Goal: Check status: Check status

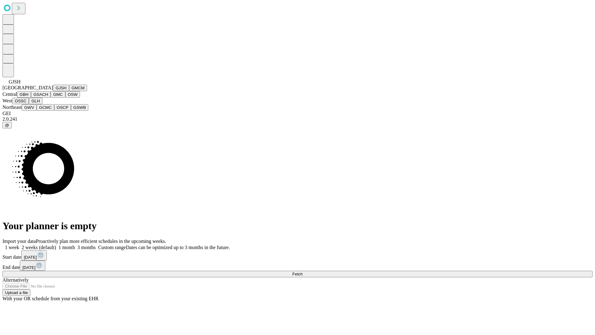
click at [53, 91] on button "GJSH" at bounding box center [61, 88] width 16 height 7
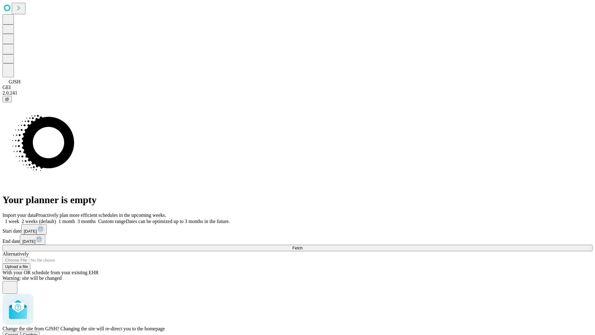
click at [37, 332] on span "Confirm" at bounding box center [30, 334] width 15 height 5
click at [56, 218] on label "2 weeks (default)" at bounding box center [37, 220] width 37 height 5
click at [302, 245] on span "Fetch" at bounding box center [297, 247] width 10 height 5
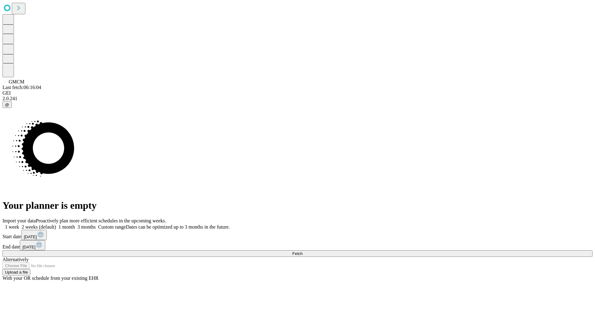
click at [56, 224] on label "2 weeks (default)" at bounding box center [37, 226] width 37 height 5
click at [302, 251] on span "Fetch" at bounding box center [297, 253] width 10 height 5
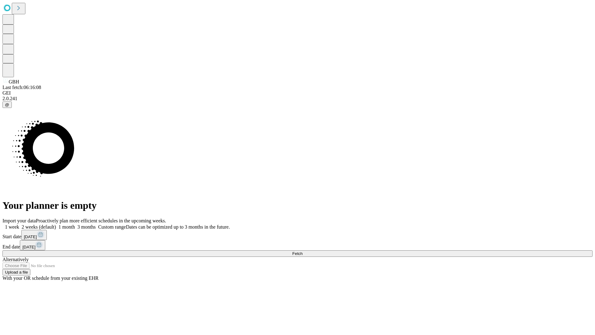
click at [302, 251] on span "Fetch" at bounding box center [297, 253] width 10 height 5
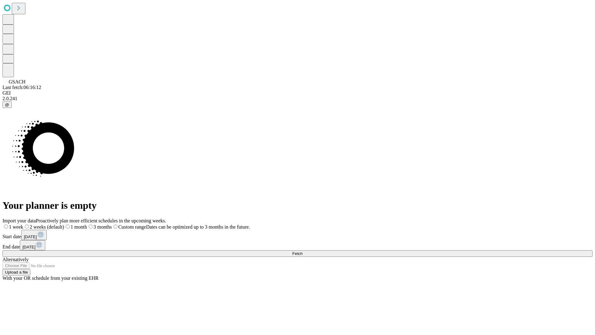
click at [64, 224] on label "2 weeks (default)" at bounding box center [43, 226] width 41 height 5
click at [302, 251] on span "Fetch" at bounding box center [297, 253] width 10 height 5
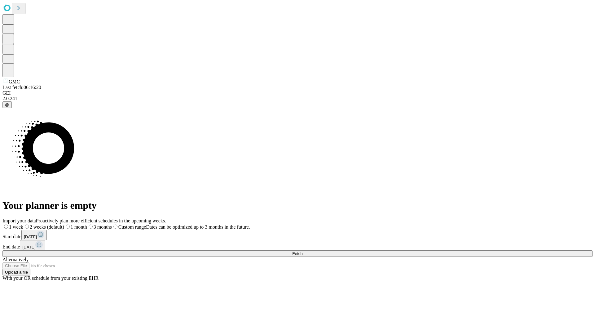
click at [302, 251] on span "Fetch" at bounding box center [297, 253] width 10 height 5
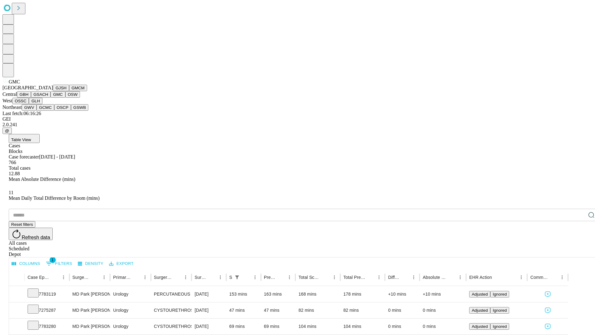
click at [65, 98] on button "OSW" at bounding box center [72, 94] width 15 height 7
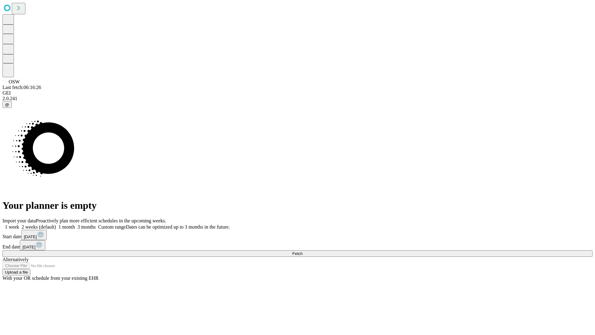
click at [56, 224] on label "2 weeks (default)" at bounding box center [37, 226] width 37 height 5
click at [302, 251] on span "Fetch" at bounding box center [297, 253] width 10 height 5
click at [56, 224] on label "2 weeks (default)" at bounding box center [37, 226] width 37 height 5
click at [302, 251] on span "Fetch" at bounding box center [297, 253] width 10 height 5
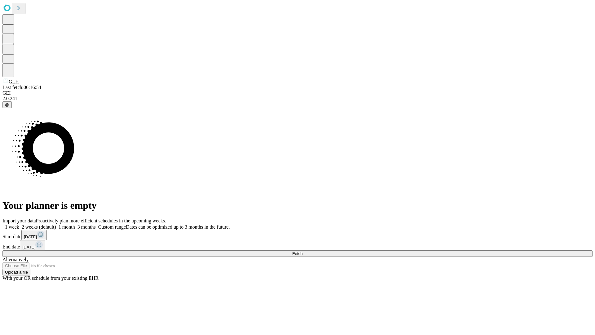
click at [56, 224] on label "2 weeks (default)" at bounding box center [37, 226] width 37 height 5
click at [302, 251] on span "Fetch" at bounding box center [297, 253] width 10 height 5
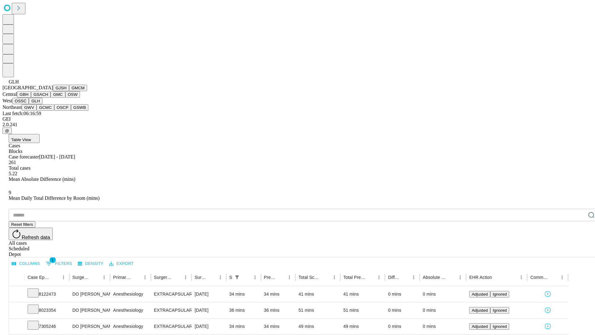
click at [37, 111] on button "GWV" at bounding box center [29, 107] width 15 height 7
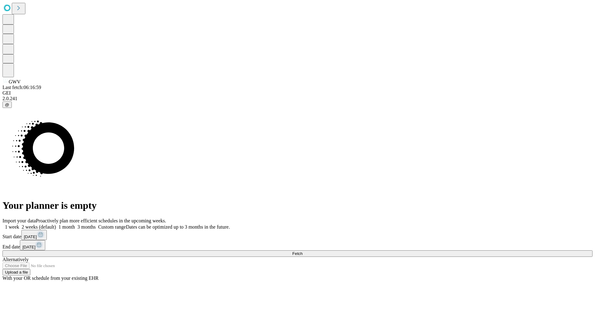
click at [56, 224] on label "2 weeks (default)" at bounding box center [37, 226] width 37 height 5
click at [302, 251] on span "Fetch" at bounding box center [297, 253] width 10 height 5
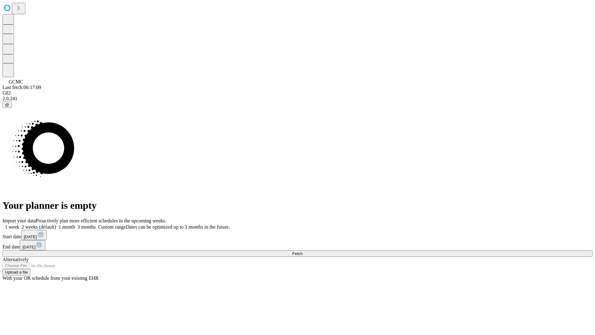
click at [302, 251] on span "Fetch" at bounding box center [297, 253] width 10 height 5
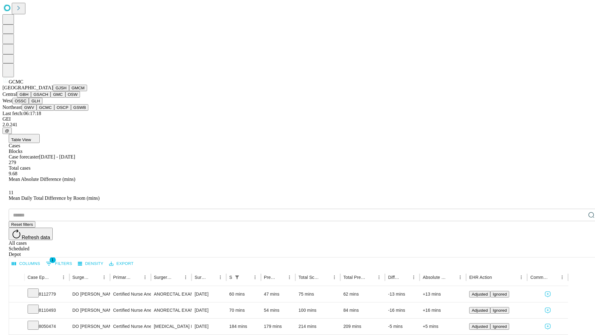
click at [54, 111] on button "OSCP" at bounding box center [62, 107] width 17 height 7
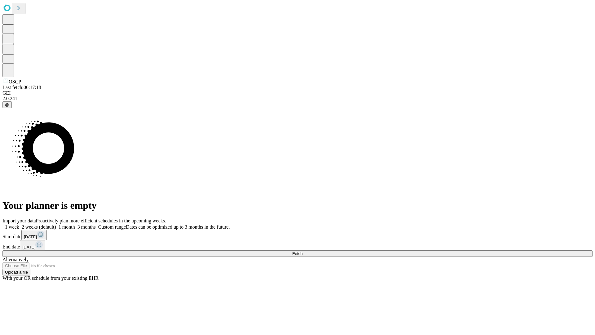
click at [56, 224] on label "2 weeks (default)" at bounding box center [37, 226] width 37 height 5
click at [302, 251] on span "Fetch" at bounding box center [297, 253] width 10 height 5
